Goal: Navigation & Orientation: Find specific page/section

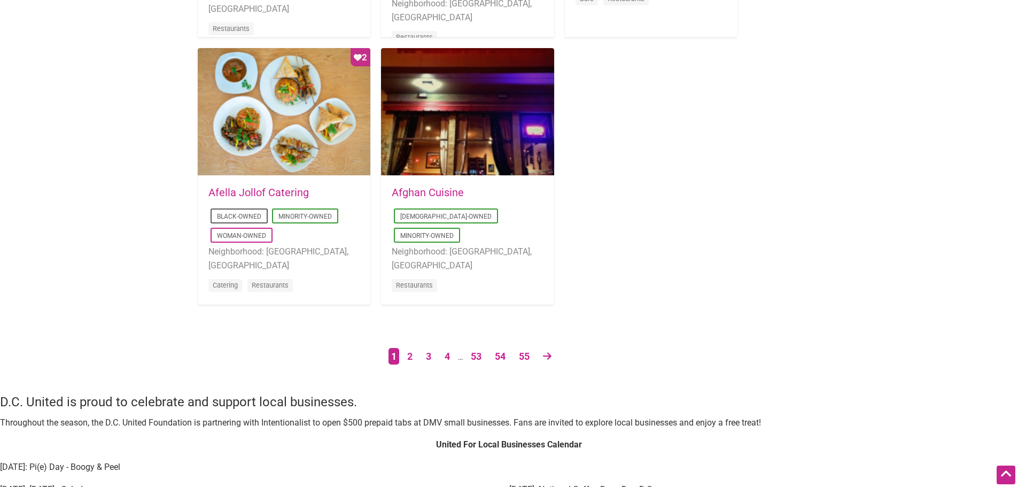
scroll to position [2032, 0]
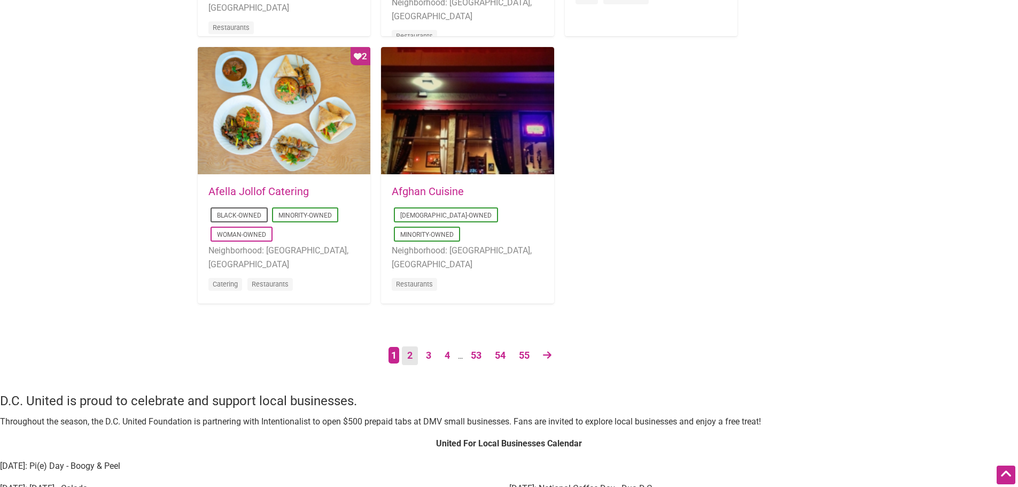
click at [404, 352] on link "2" at bounding box center [410, 355] width 16 height 19
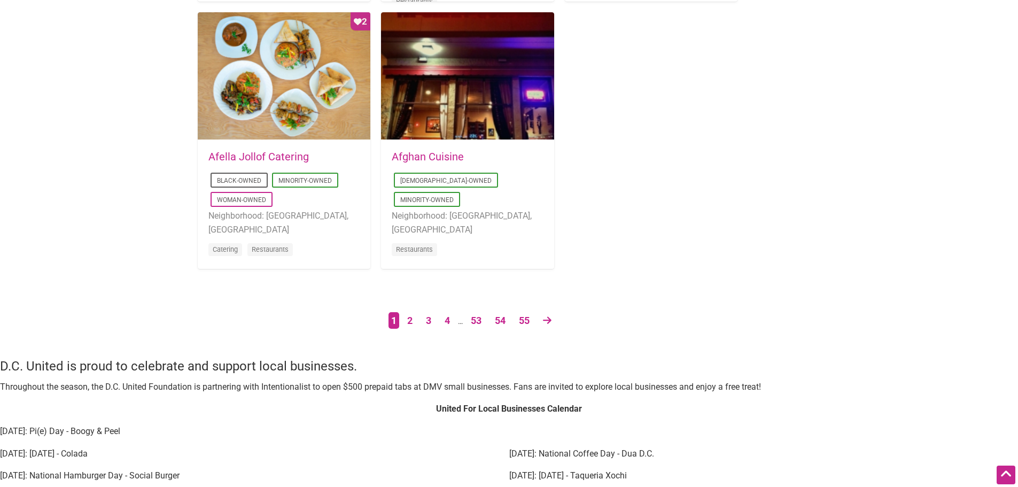
scroll to position [2085, 0]
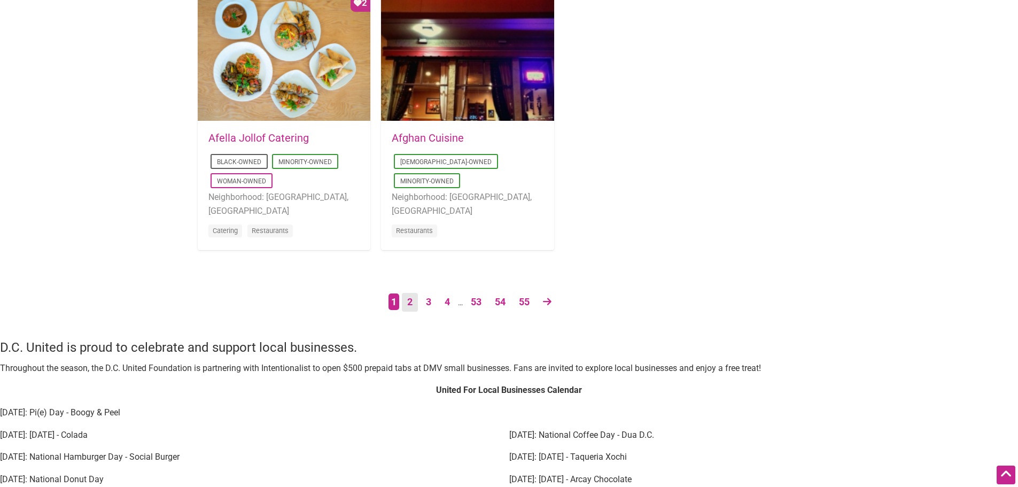
click at [407, 307] on link "2" at bounding box center [410, 302] width 16 height 19
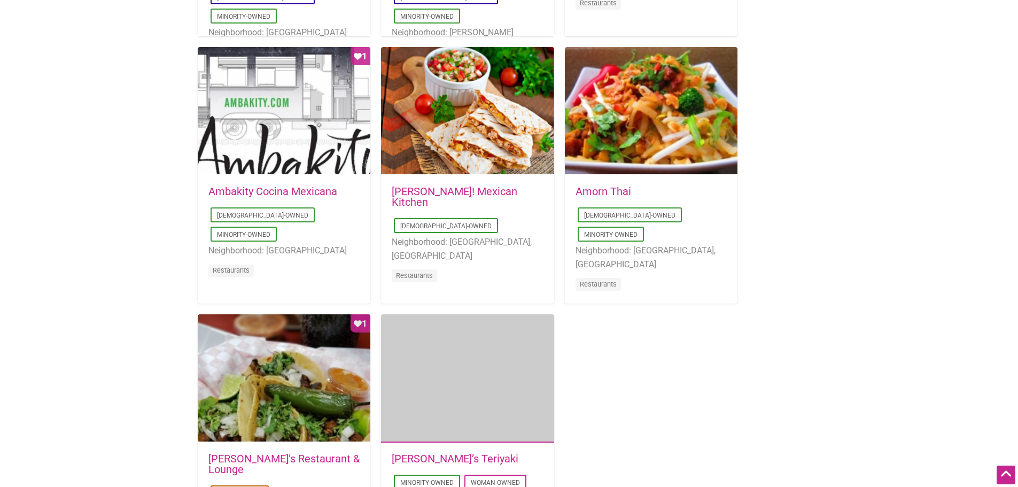
scroll to position [2032, 0]
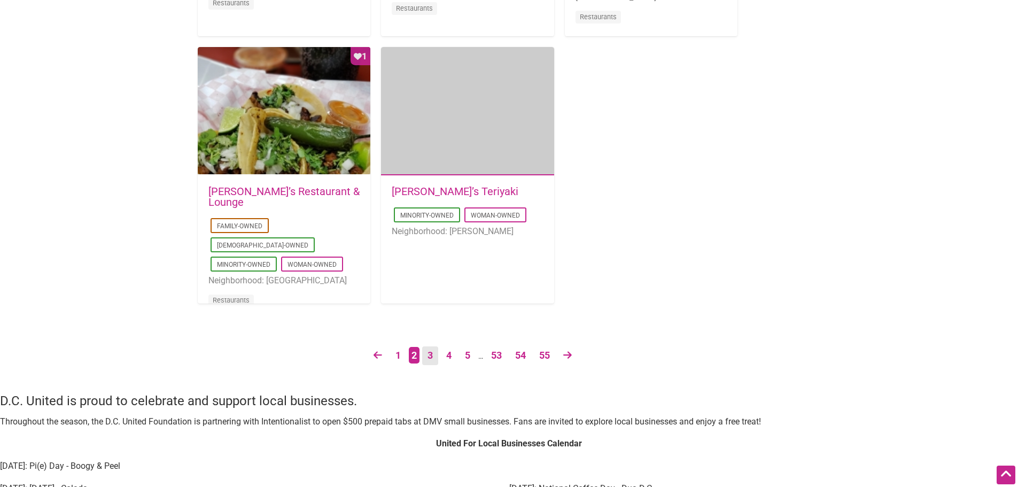
click at [427, 356] on link "3" at bounding box center [430, 355] width 16 height 19
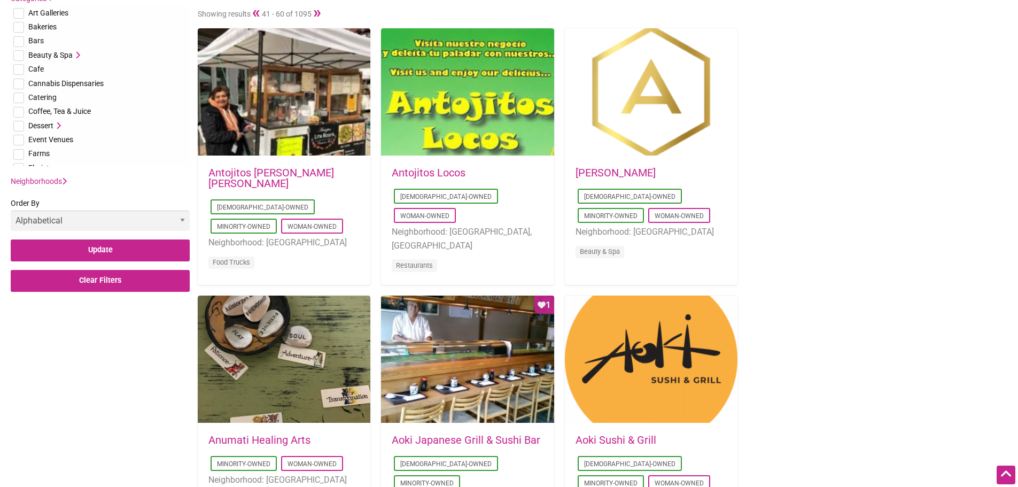
scroll to position [428, 0]
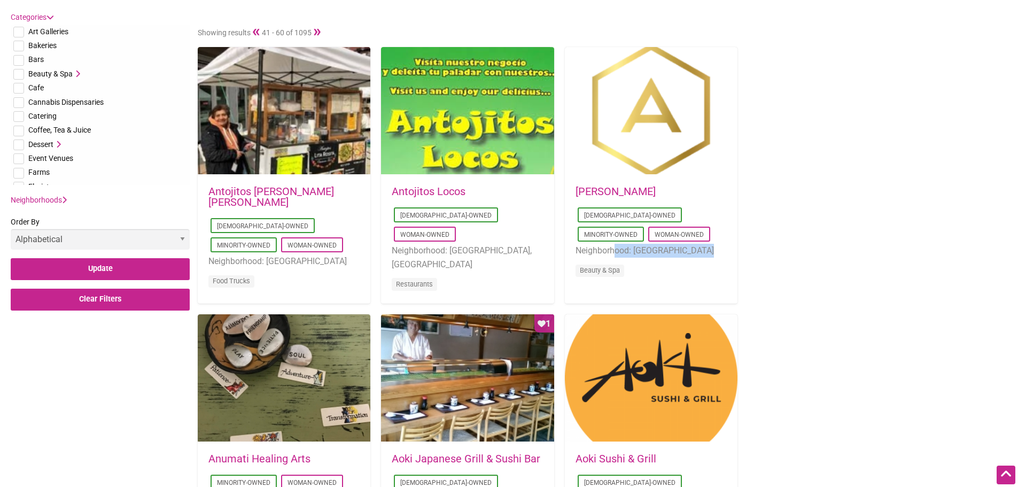
drag, startPoint x: 678, startPoint y: 250, endPoint x: 577, endPoint y: 258, distance: 101.3
click at [577, 258] on ul "[DEMOGRAPHIC_DATA]-Owned Minority-Owned Woman-Owned Neighborhood: [GEOGRAPHIC_D…" at bounding box center [651, 243] width 151 height 77
click at [675, 266] on li "Beauty & Spa" at bounding box center [651, 272] width 151 height 19
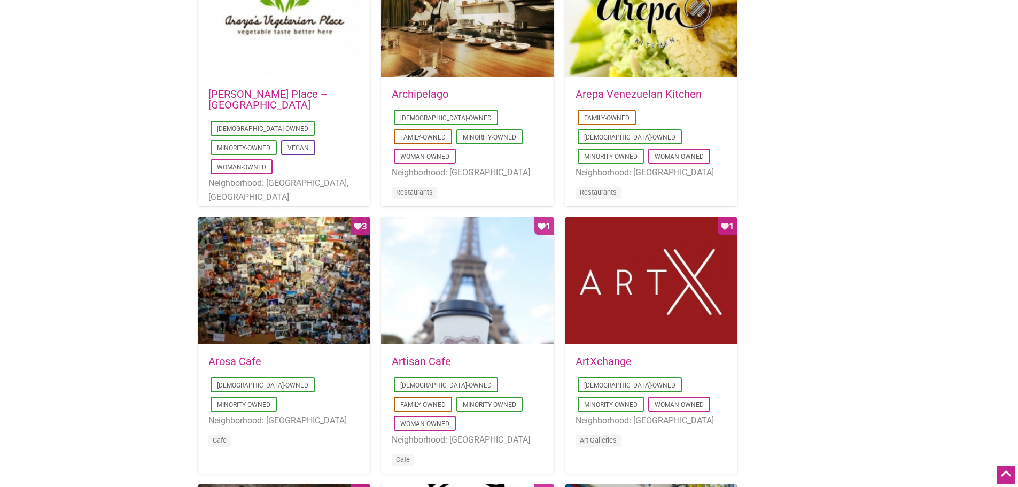
scroll to position [1390, 0]
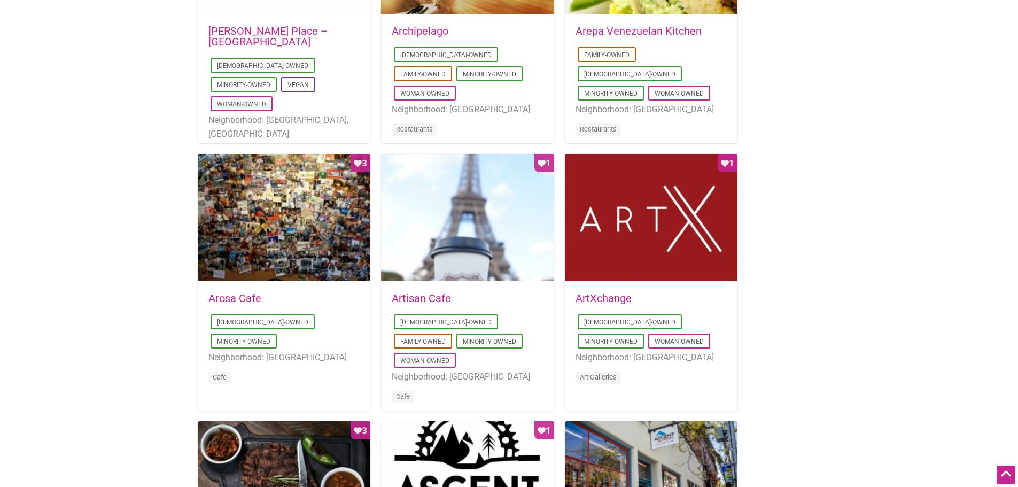
drag, startPoint x: 754, startPoint y: 257, endPoint x: 854, endPoint y: 293, distance: 106.2
click at [854, 293] on div "Intentionalist Spend like it matters 0 Add a Business Map Blog Store Offers Int…" at bounding box center [509, 119] width 1018 height 3018
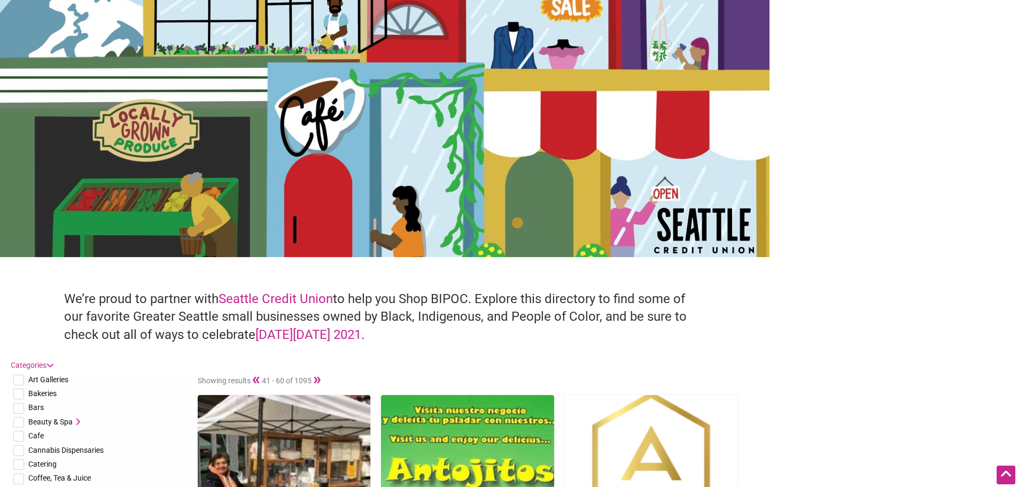
scroll to position [0, 0]
